Goal: Contribute content

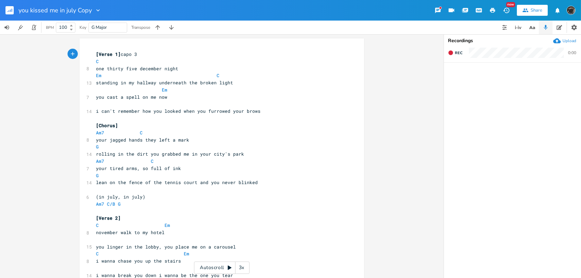
click at [227, 266] on icon at bounding box center [229, 267] width 5 height 5
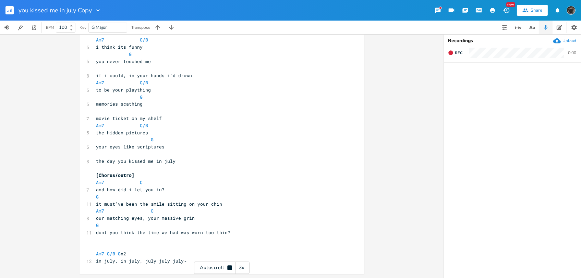
scroll to position [357, 0]
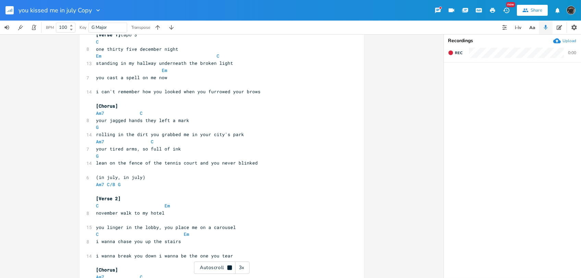
click at [214, 268] on div "Autoscroll 3x" at bounding box center [222, 268] width 56 height 12
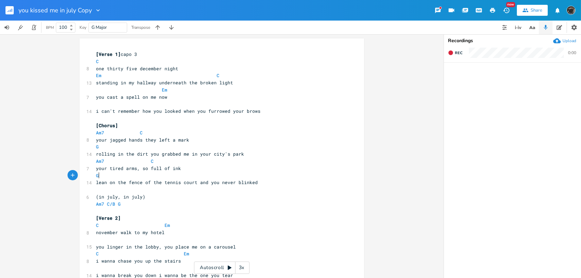
click at [157, 174] on pre "G" at bounding box center [219, 175] width 248 height 7
type textarea "Am7"
click at [251, 183] on li "Am7" at bounding box center [246, 183] width 24 height 7
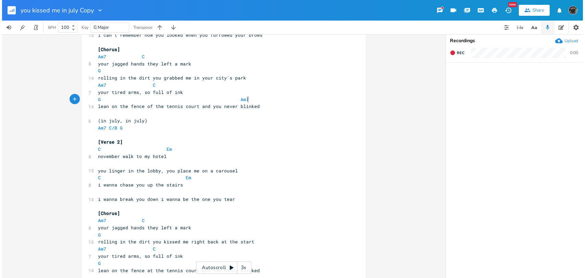
scroll to position [0, 1]
click at [8, 13] on rect "button" at bounding box center [9, 10] width 8 height 8
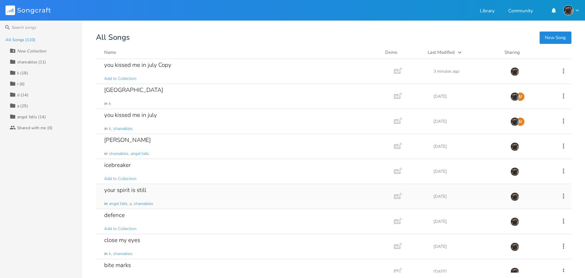
click at [178, 186] on div "your spirit is still in angel falls, a, shareables" at bounding box center [243, 196] width 279 height 25
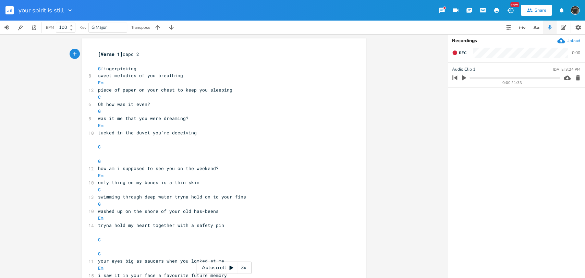
click at [212, 264] on div "Autoscroll 3x" at bounding box center [224, 268] width 56 height 12
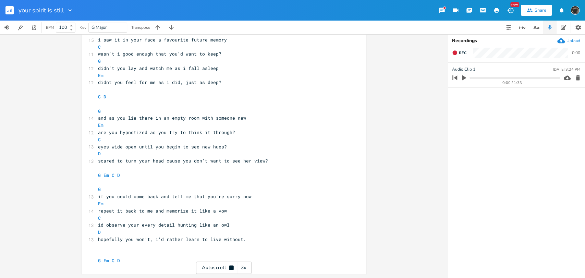
scroll to position [236, 0]
click at [464, 53] on span "Rec" at bounding box center [463, 52] width 8 height 5
click at [464, 53] on span "End" at bounding box center [463, 52] width 8 height 5
